Goal: Transaction & Acquisition: Obtain resource

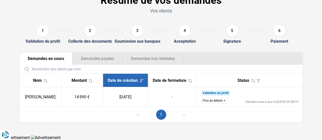
scroll to position [35, 0]
click at [215, 101] on button "Plus de détails" at bounding box center [214, 101] width 26 height 6
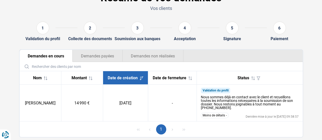
scroll to position [52, 0]
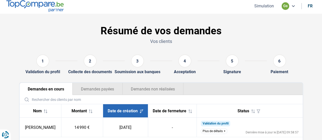
scroll to position [35, 0]
